Goal: Information Seeking & Learning: Learn about a topic

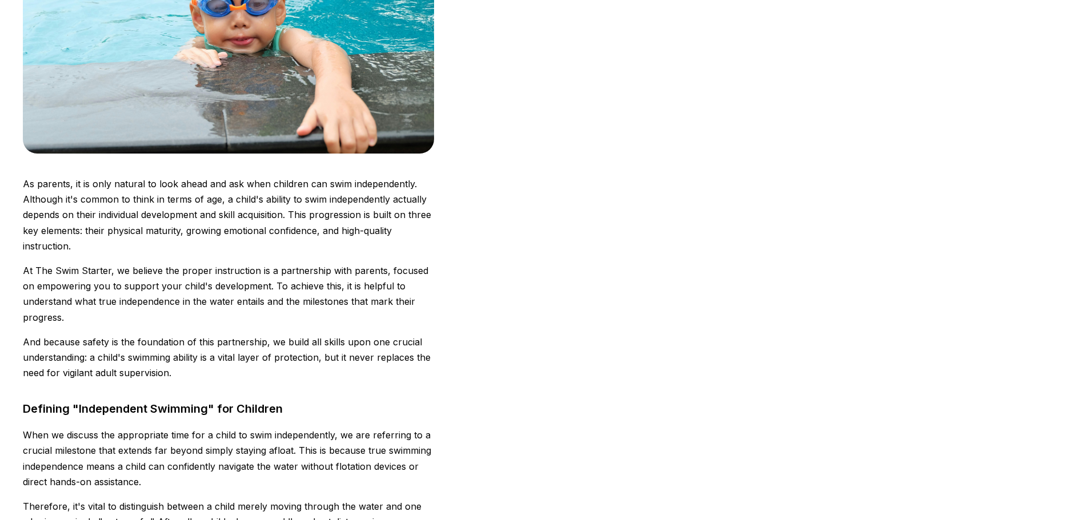
scroll to position [457, 0]
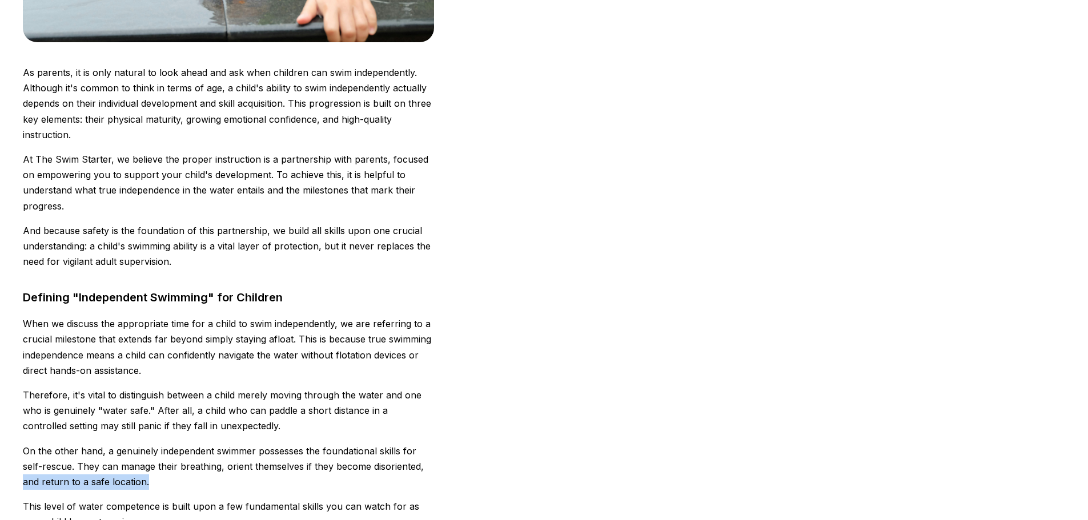
drag, startPoint x: 492, startPoint y: 477, endPoint x: 499, endPoint y: 459, distance: 19.0
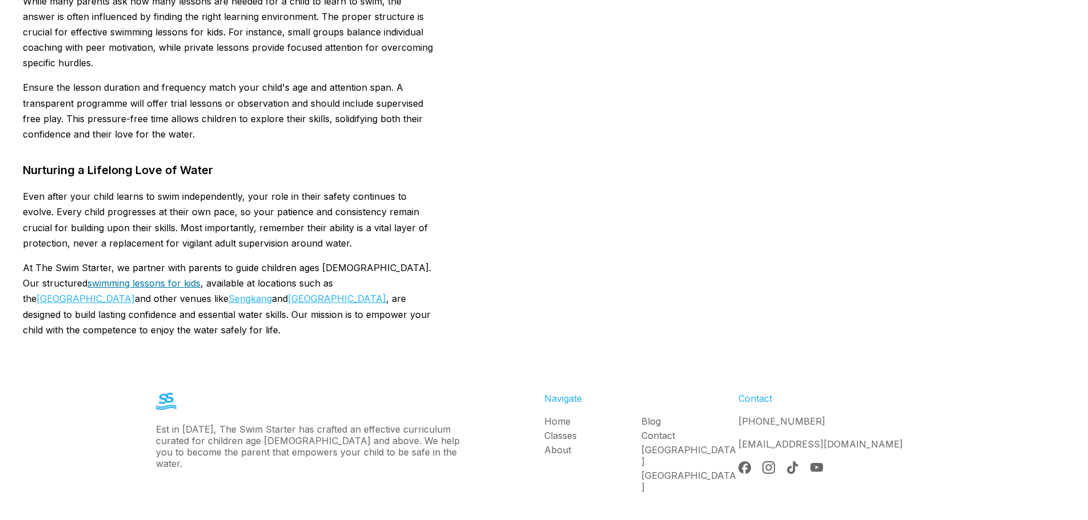
click at [98, 278] on link "swimming lessons for kids" at bounding box center [143, 283] width 113 height 11
drag, startPoint x: 300, startPoint y: 249, endPoint x: 226, endPoint y: 260, distance: 74.6
click at [135, 293] on link "Bishan Swimming Complex" at bounding box center [86, 298] width 98 height 11
drag, startPoint x: 129, startPoint y: 267, endPoint x: 144, endPoint y: 267, distance: 14.9
click at [228, 293] on link "Sengkang" at bounding box center [249, 298] width 43 height 11
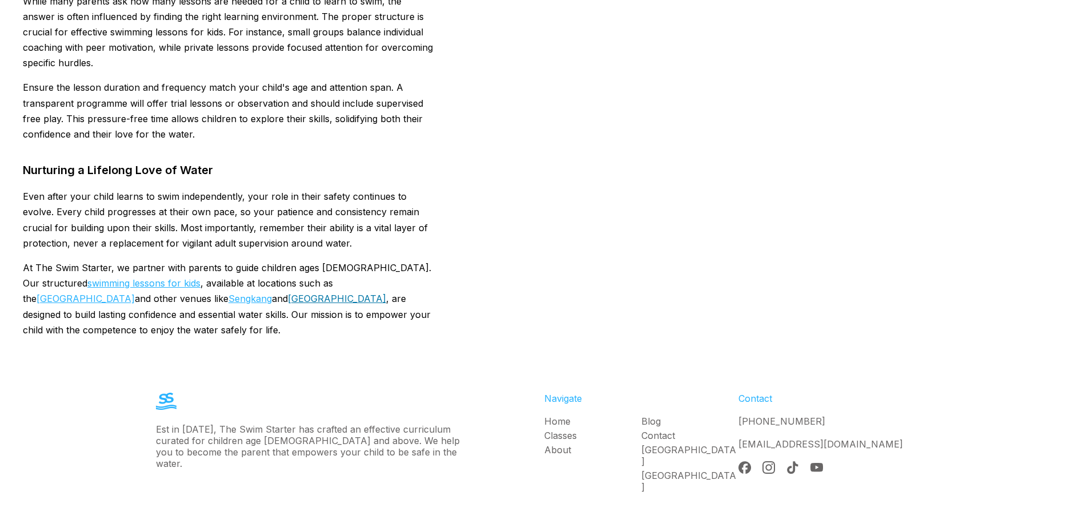
click at [288, 293] on link "[GEOGRAPHIC_DATA]" at bounding box center [337, 298] width 98 height 11
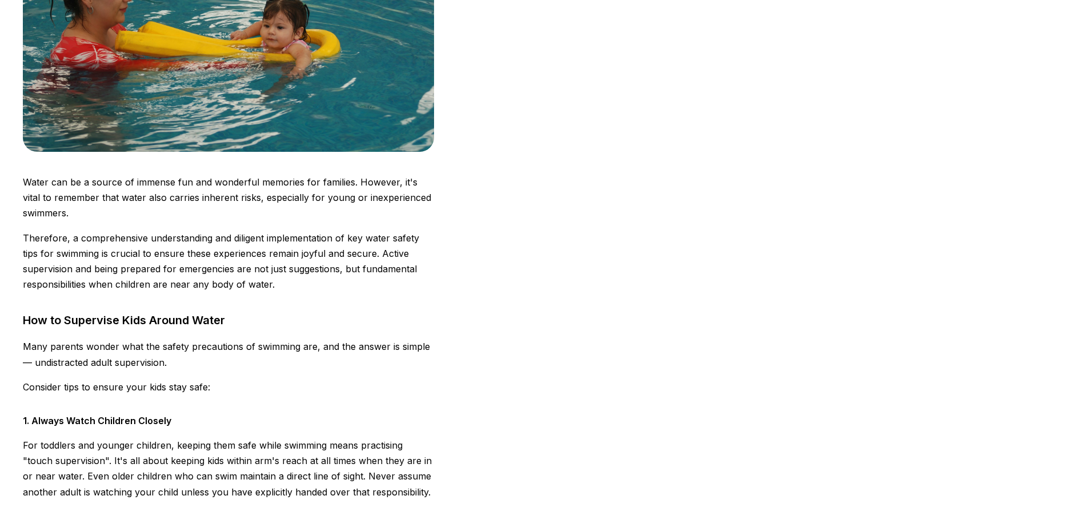
scroll to position [457, 0]
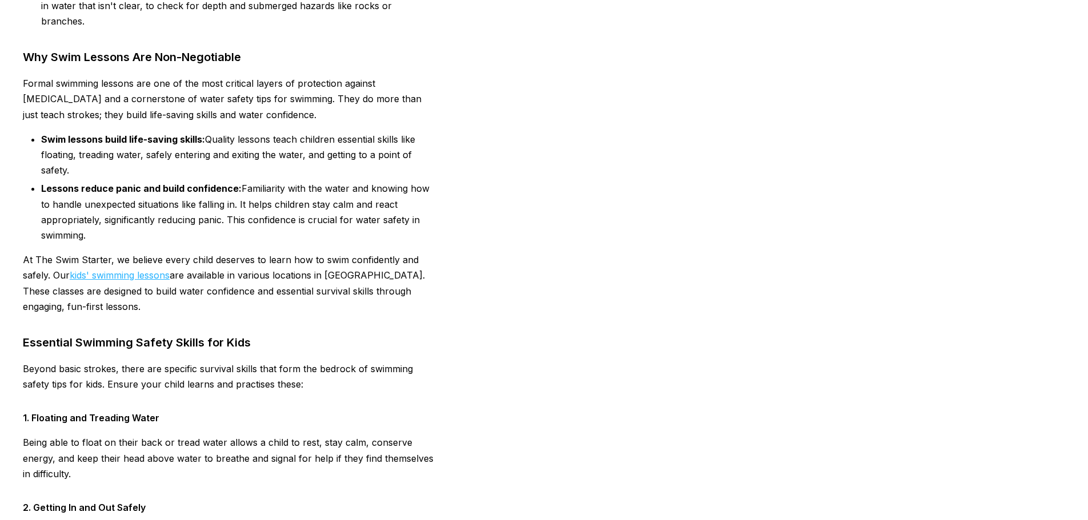
drag, startPoint x: 334, startPoint y: 252, endPoint x: 226, endPoint y: 247, distance: 108.1
click at [332, 252] on p "At The Swim Starter, we believe every child deserves to learn how to swim confi…" at bounding box center [228, 283] width 411 height 62
click at [144, 270] on link "kids' swimming lessons" at bounding box center [120, 275] width 100 height 11
drag, startPoint x: 549, startPoint y: 356, endPoint x: 552, endPoint y: 343, distance: 13.4
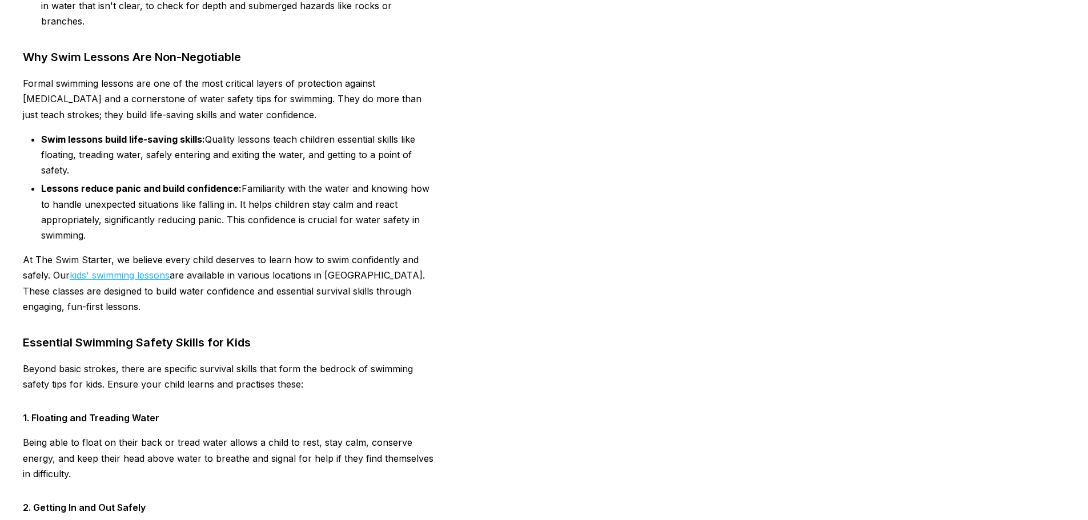
scroll to position [3131, 0]
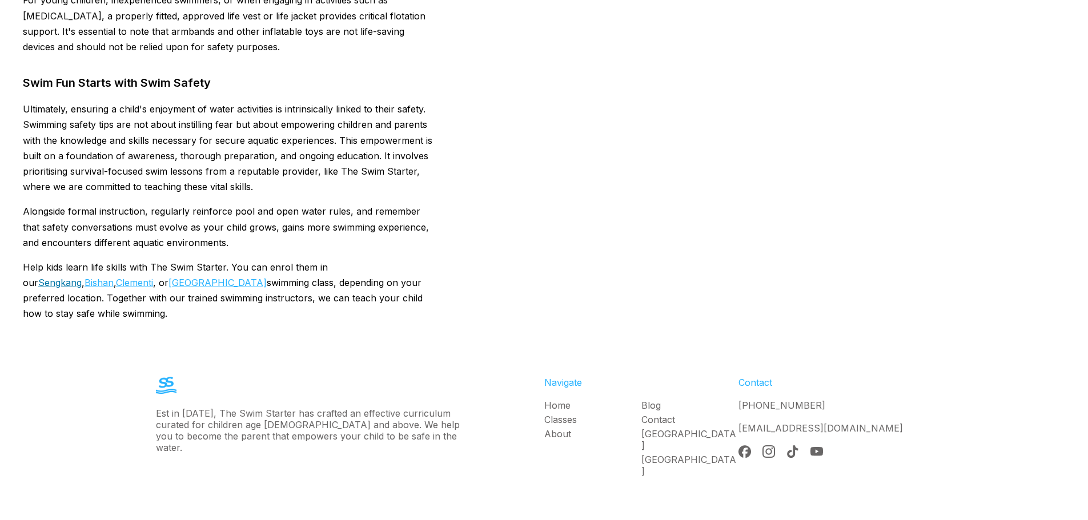
click at [82, 277] on link "Sengkang" at bounding box center [59, 282] width 43 height 11
click at [114, 277] on link "Bishan" at bounding box center [99, 282] width 29 height 11
click at [116, 277] on link "Clementi" at bounding box center [134, 282] width 37 height 11
click at [168, 277] on link "[GEOGRAPHIC_DATA]" at bounding box center [217, 282] width 98 height 11
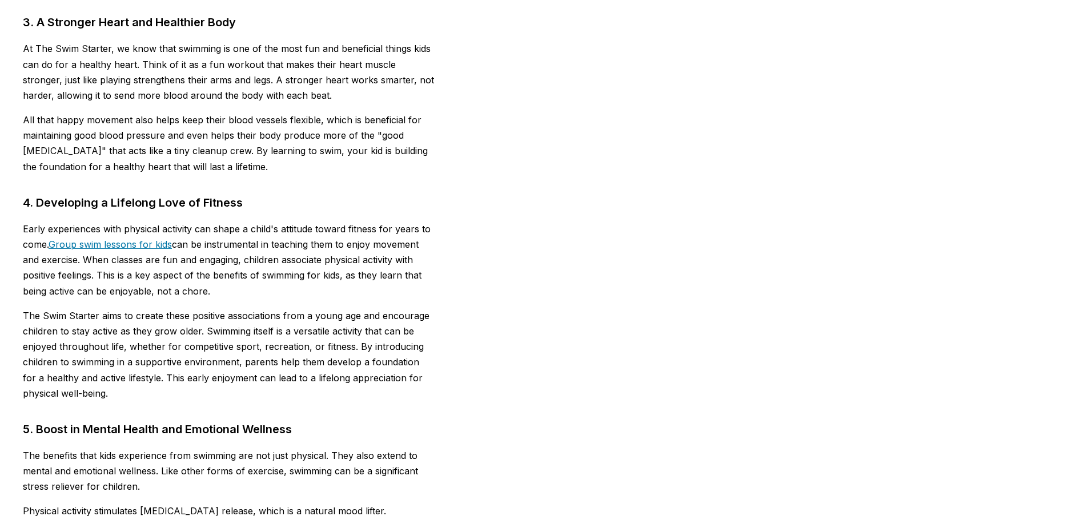
click at [125, 249] on link "Group swim lessons for kids" at bounding box center [110, 244] width 123 height 11
click at [589, 403] on div "← Back to Blog [DATE] By The Swim Starter Why Swimming Lessons Are Important fo…" at bounding box center [544, 345] width 1088 height 3172
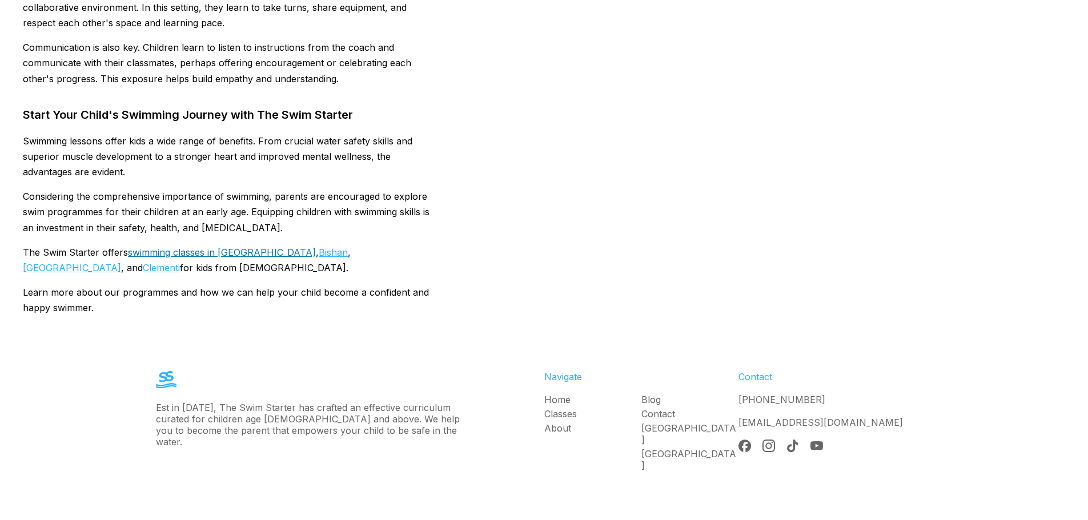
drag, startPoint x: 160, startPoint y: 253, endPoint x: 171, endPoint y: 253, distance: 11.4
click at [160, 253] on link "swimming classes in [GEOGRAPHIC_DATA]" at bounding box center [222, 252] width 188 height 11
click at [319, 254] on link "Bishan" at bounding box center [333, 252] width 29 height 11
click at [121, 262] on link "[GEOGRAPHIC_DATA]" at bounding box center [72, 267] width 98 height 11
click at [180, 262] on link "Clementi" at bounding box center [161, 267] width 37 height 11
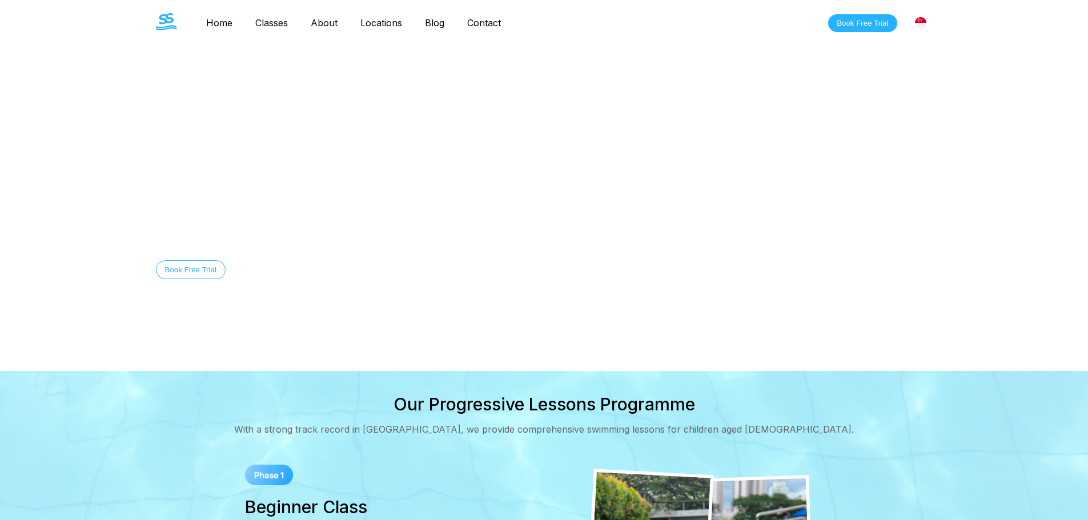
click at [433, 25] on link "Blog" at bounding box center [434, 22] width 42 height 11
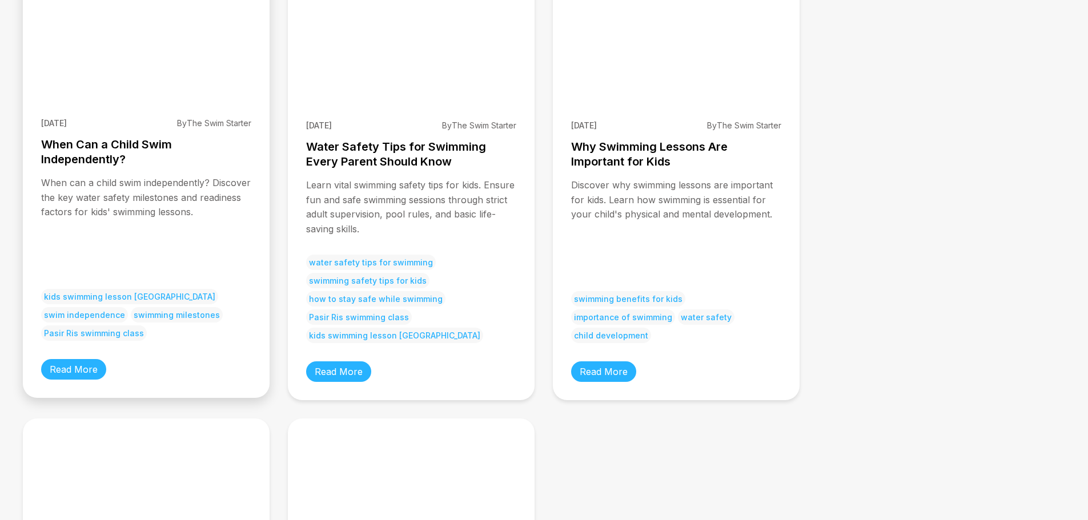
scroll to position [304, 0]
